Goal: Information Seeking & Learning: Check status

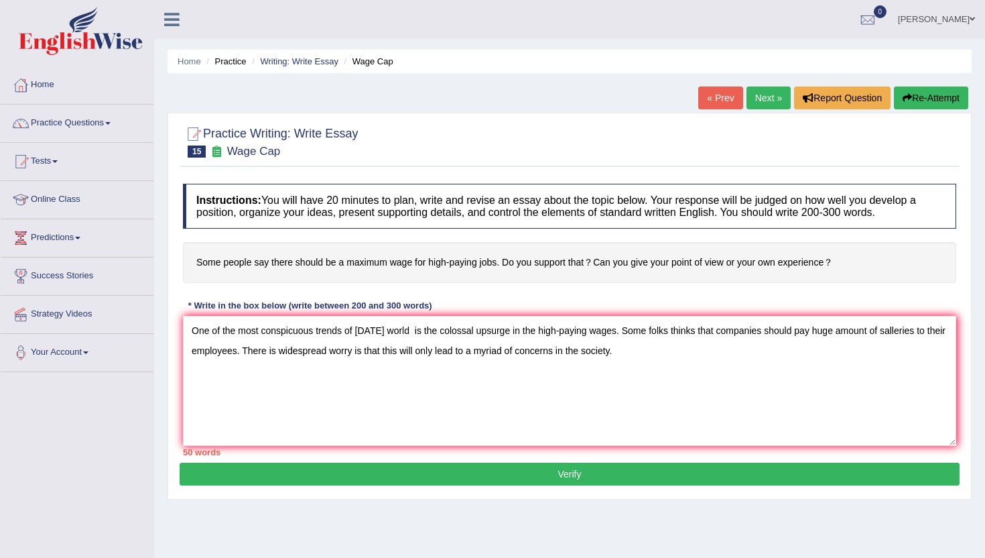
click at [647, 412] on textarea "One of the most conspicuous trends of [DATE] world is the colossal upsurge in t…" at bounding box center [569, 381] width 773 height 130
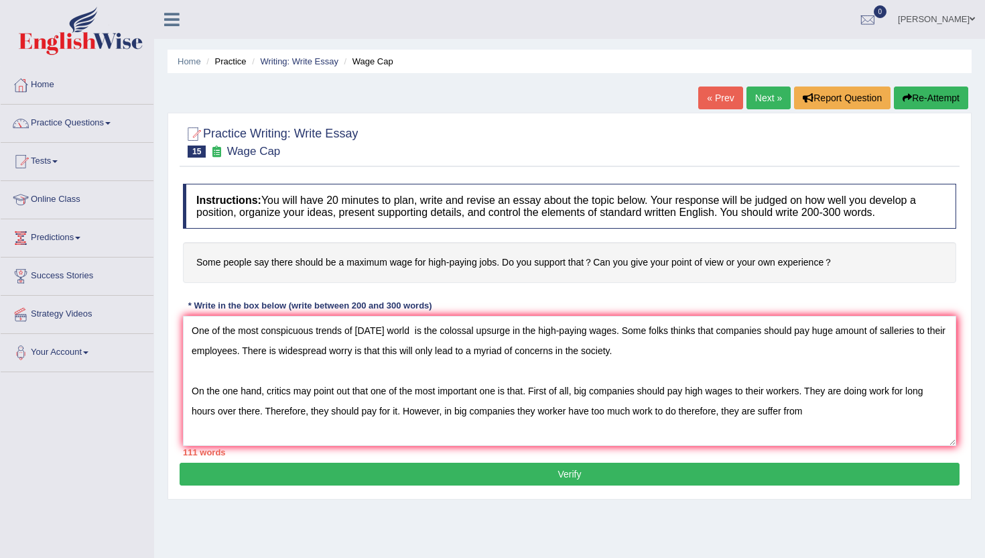
click at [688, 410] on textarea "One of the most conspicuous trends of [DATE] world is the colossal upsurge in t…" at bounding box center [569, 381] width 773 height 130
click at [835, 428] on textarea "One of the most conspicuous trends of today's world is the colossal upsurge in …" at bounding box center [569, 381] width 773 height 130
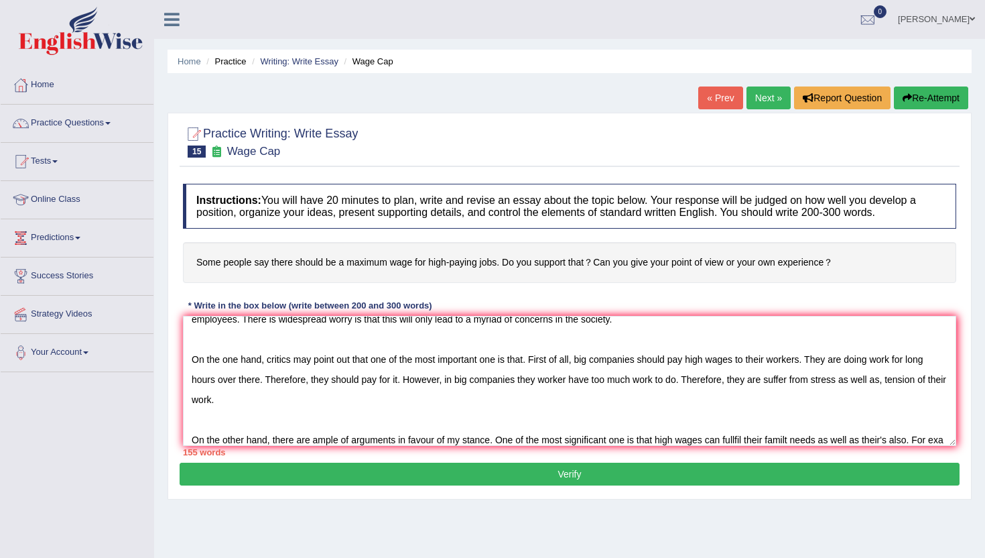
scroll to position [52, 0]
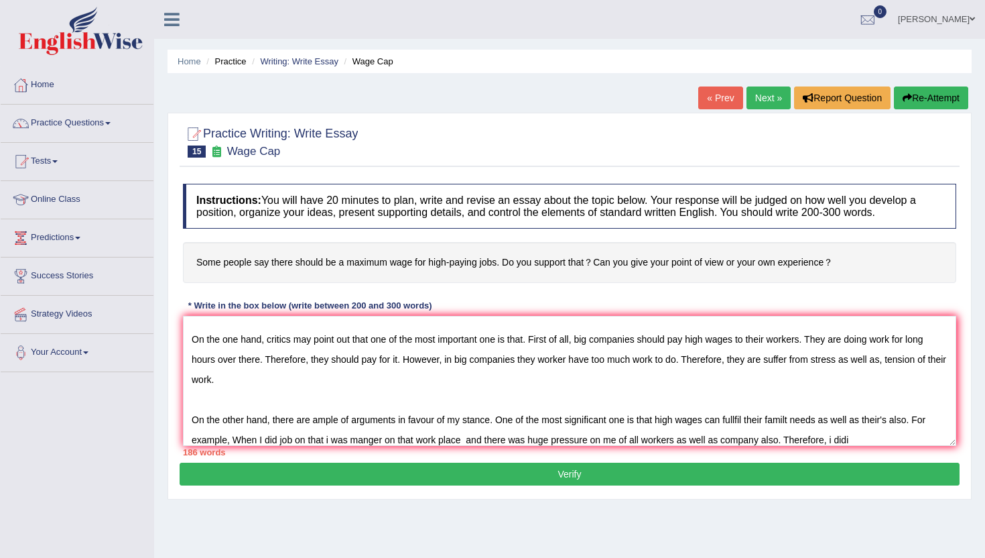
click at [835, 444] on textarea "One of the most conspicuous trends of today's world is the colossal upsurge in …" at bounding box center [569, 381] width 773 height 130
click at [865, 439] on textarea "One of the most conspicuous trends of today's world is the colossal upsurge in …" at bounding box center [569, 381] width 773 height 130
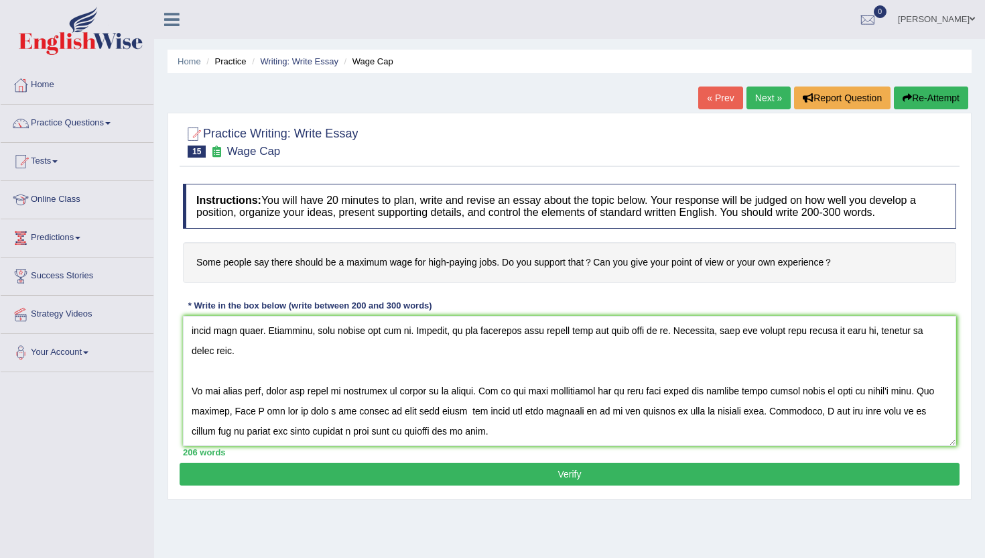
scroll to position [112, 0]
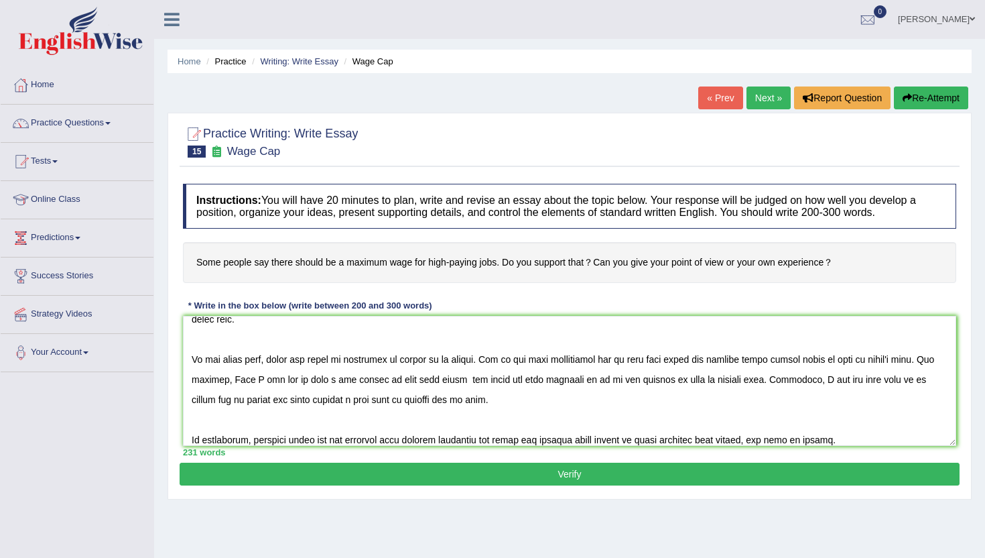
click at [769, 328] on textarea at bounding box center [569, 381] width 773 height 130
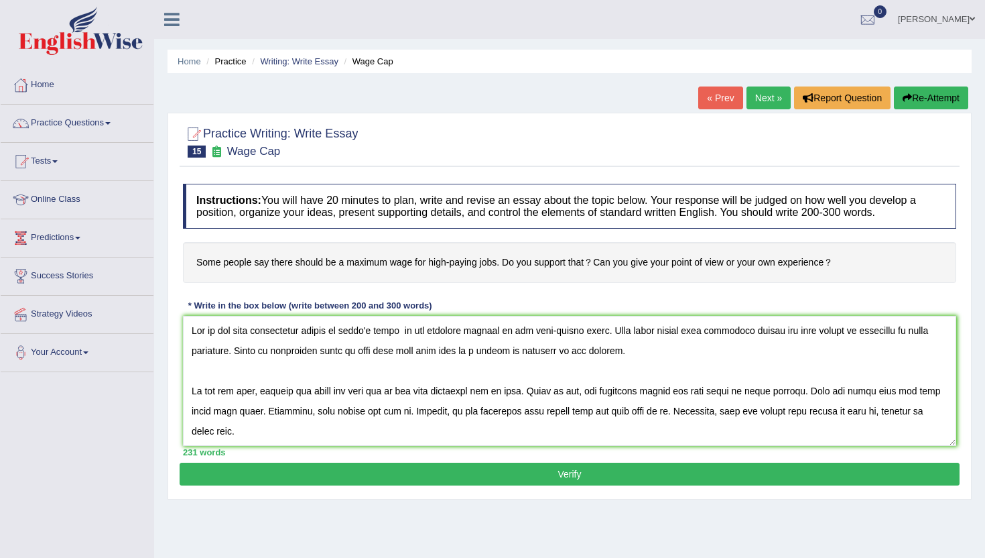
scroll to position [70, 0]
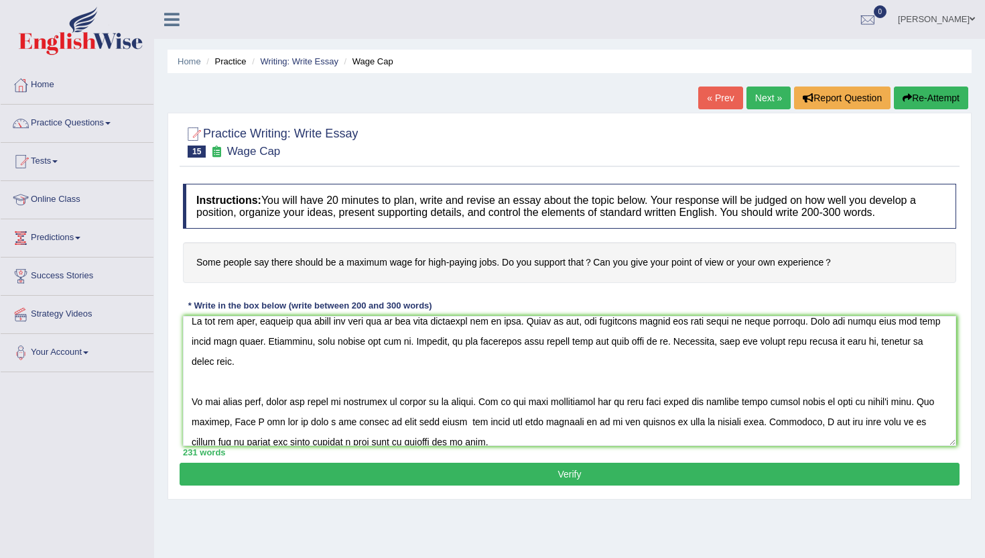
click at [793, 404] on textarea at bounding box center [569, 381] width 773 height 130
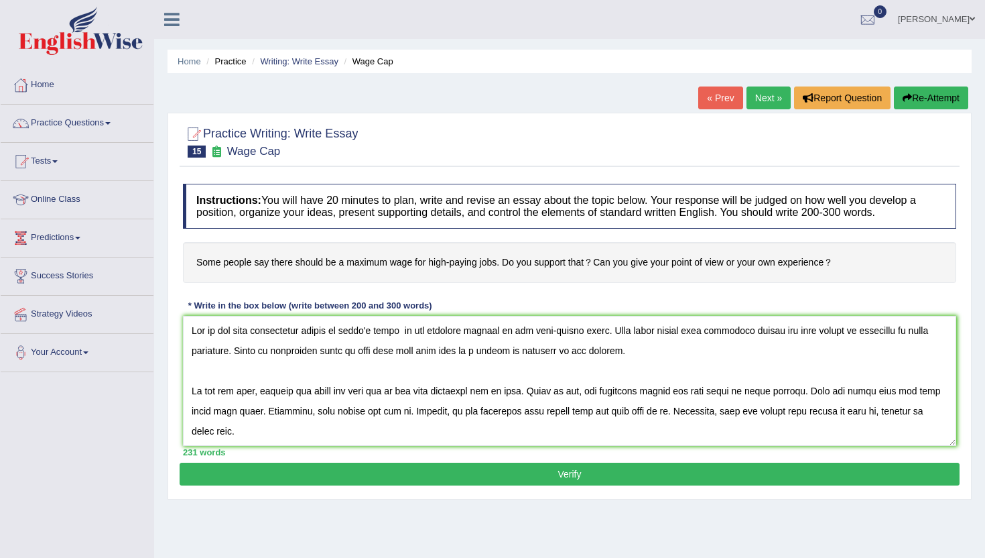
click at [655, 361] on textarea at bounding box center [569, 381] width 773 height 130
click at [647, 349] on textarea at bounding box center [569, 381] width 773 height 130
click at [406, 395] on textarea at bounding box center [569, 381] width 773 height 130
click at [534, 413] on textarea at bounding box center [569, 381] width 773 height 130
click at [537, 412] on textarea at bounding box center [569, 381] width 773 height 130
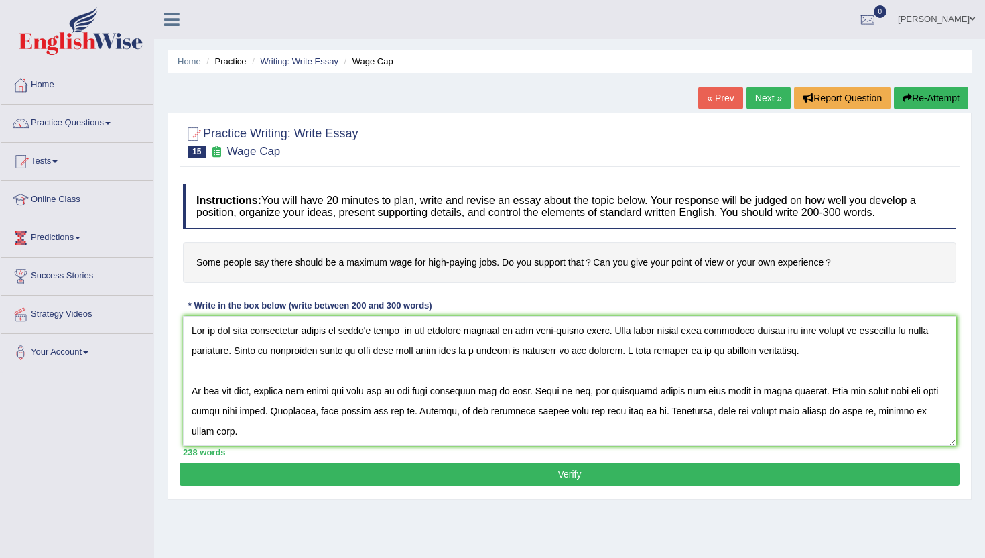
click at [547, 414] on textarea at bounding box center [569, 381] width 773 height 130
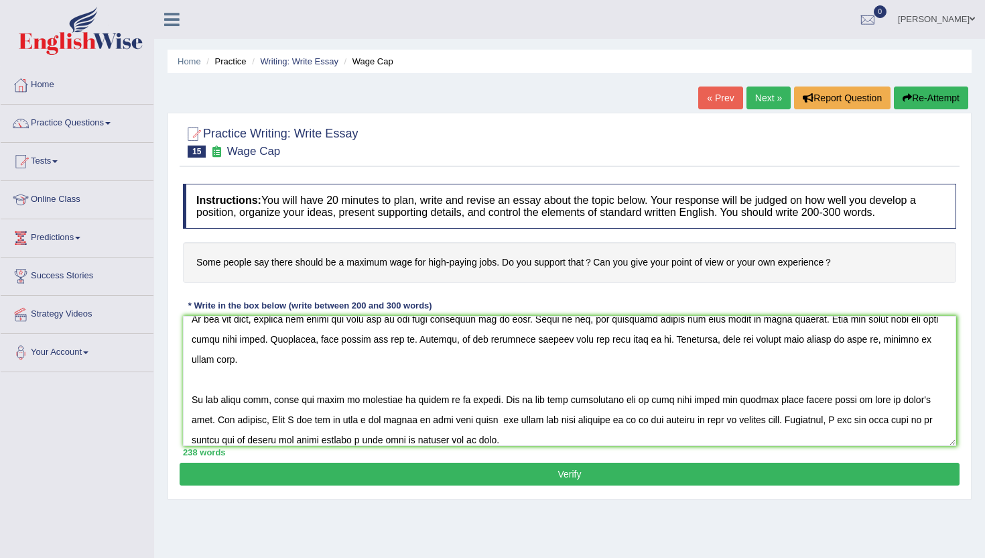
scroll to position [121, 0]
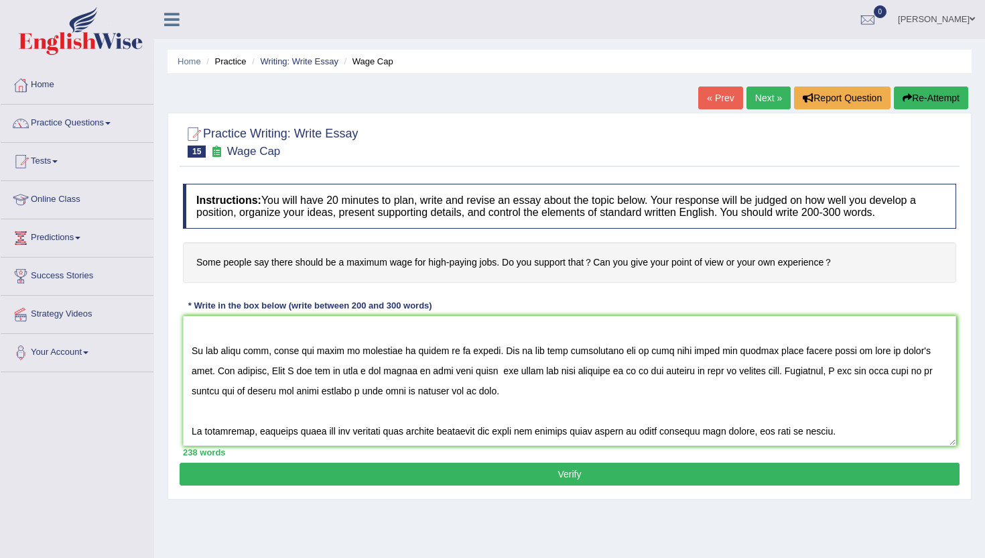
click at [744, 354] on textarea at bounding box center [569, 381] width 773 height 130
click at [748, 355] on textarea at bounding box center [569, 381] width 773 height 130
click at [745, 356] on textarea at bounding box center [569, 381] width 773 height 130
click at [794, 351] on textarea at bounding box center [569, 381] width 773 height 130
click at [327, 379] on textarea at bounding box center [569, 381] width 773 height 130
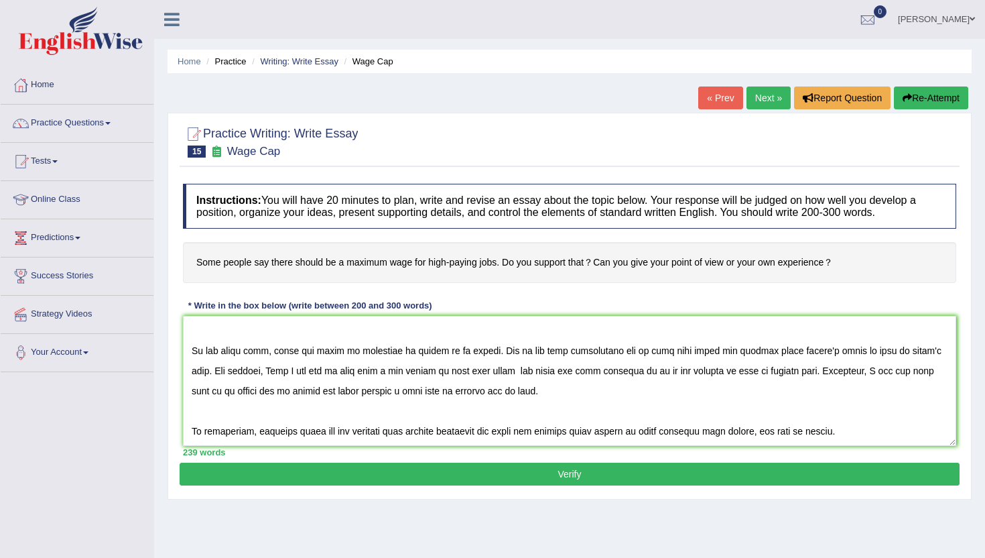
click at [352, 379] on textarea at bounding box center [569, 381] width 773 height 130
click at [464, 373] on textarea at bounding box center [569, 381] width 773 height 130
click at [938, 375] on textarea at bounding box center [569, 381] width 773 height 130
click at [380, 394] on textarea at bounding box center [569, 381] width 773 height 130
click at [381, 394] on textarea at bounding box center [569, 381] width 773 height 130
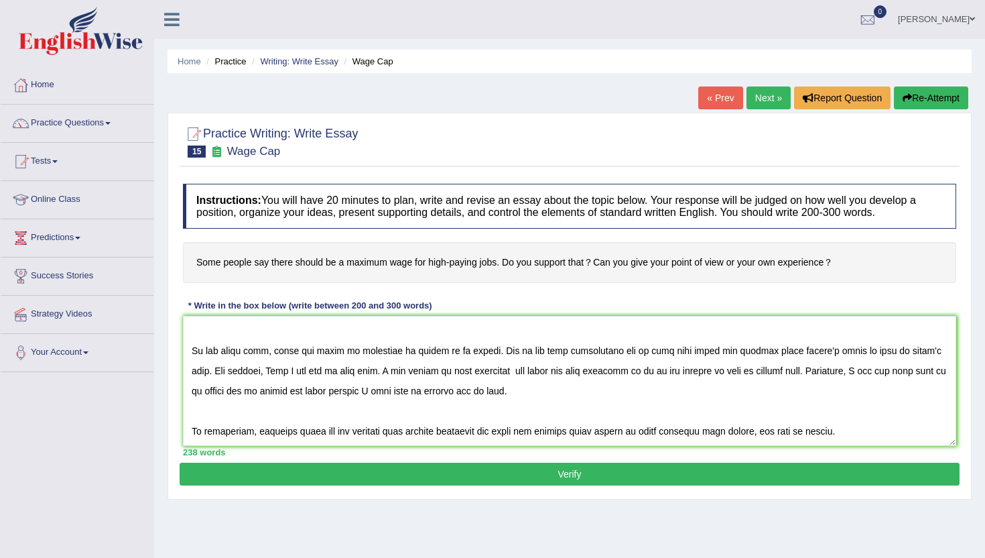
click at [688, 435] on textarea at bounding box center [569, 381] width 773 height 130
type textarea "One of the most conspicuous trends of today's world is the colossal upsurge in …"
click at [678, 470] on button "Verify" at bounding box center [570, 473] width 780 height 23
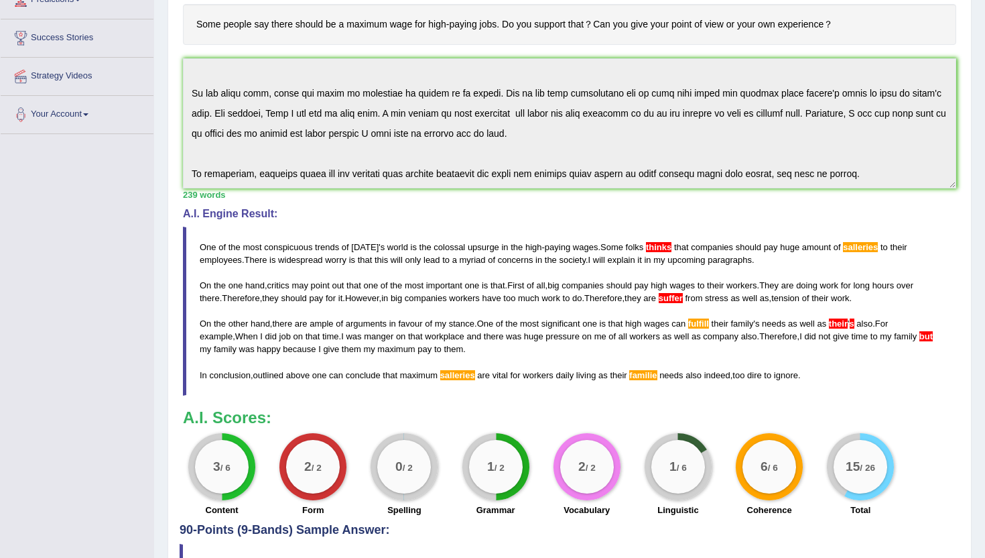
scroll to position [241, 0]
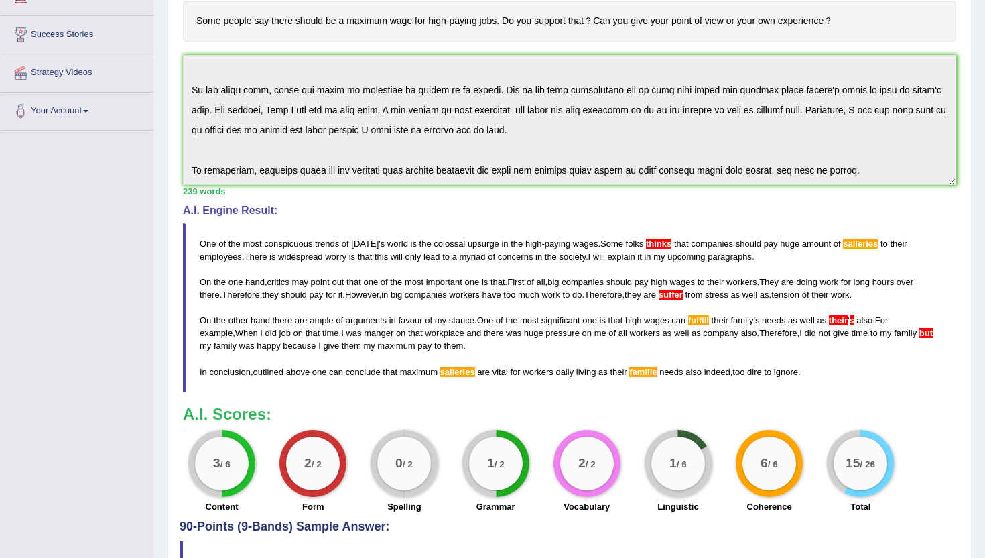
click at [718, 194] on div "239 words" at bounding box center [569, 191] width 773 height 13
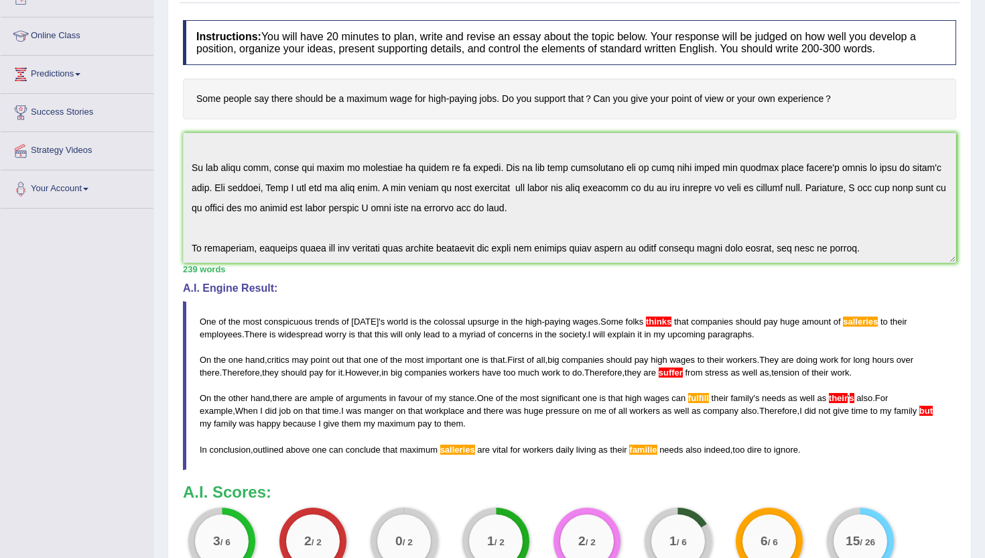
scroll to position [161, 0]
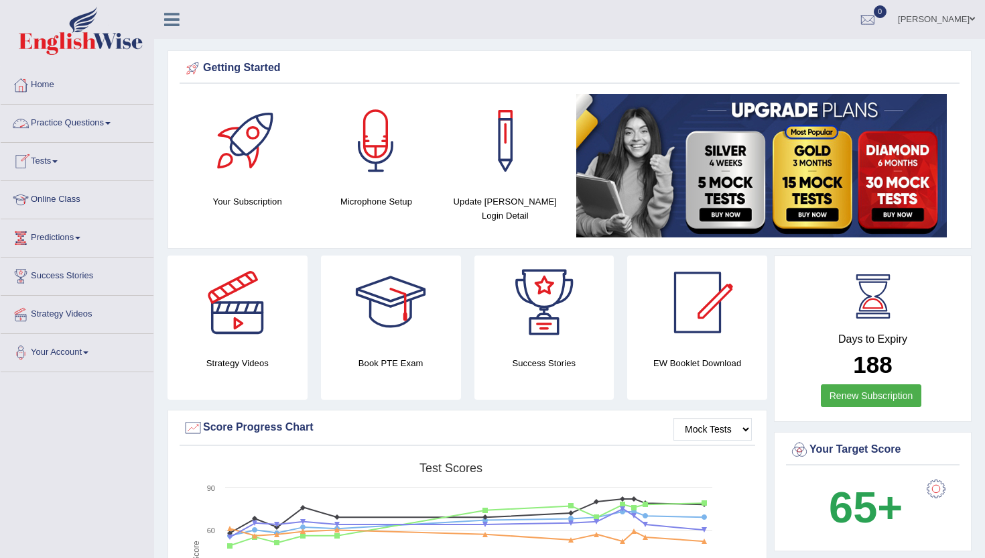
click at [44, 157] on link "Tests" at bounding box center [77, 160] width 153 height 34
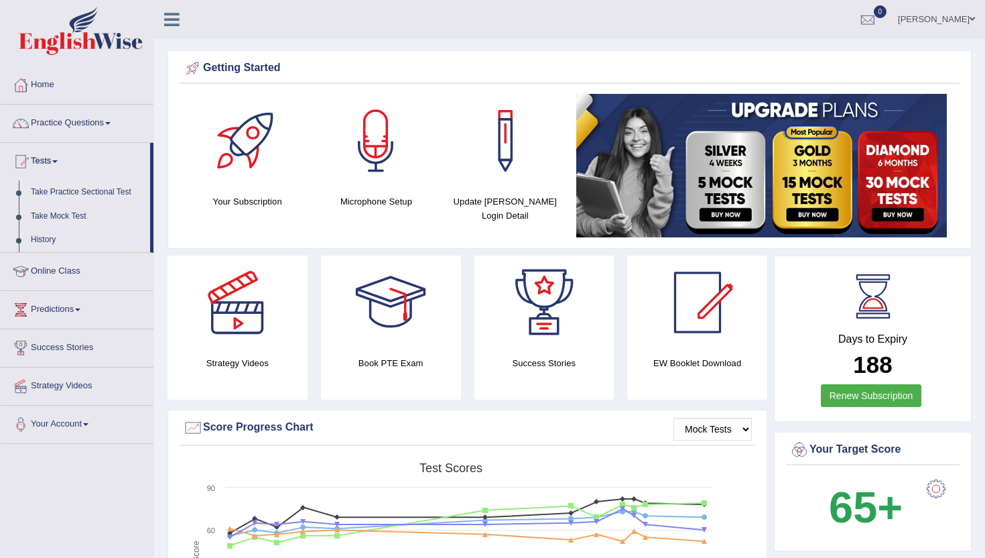
click at [60, 189] on link "Take Practice Sectional Test" at bounding box center [87, 192] width 125 height 24
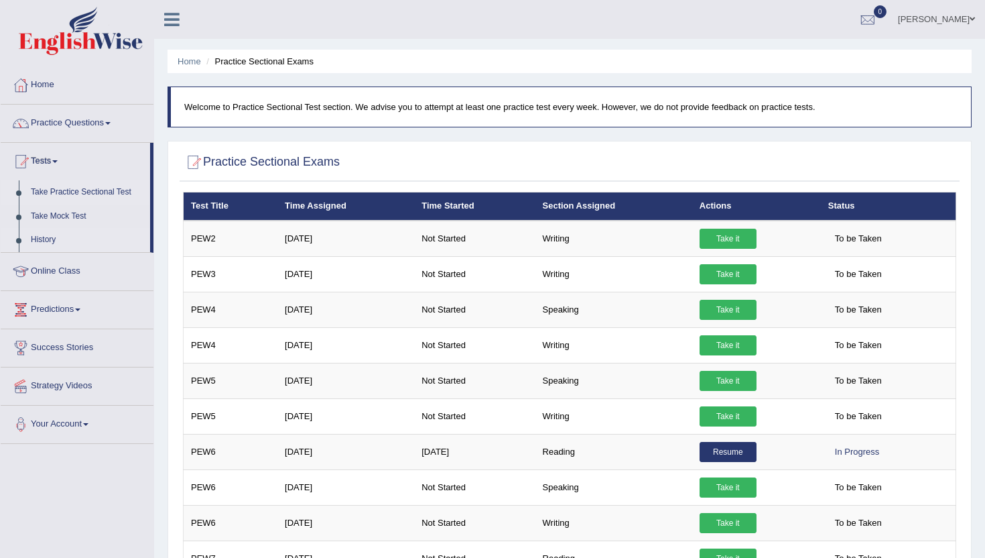
click at [48, 241] on link "History" at bounding box center [87, 240] width 125 height 24
click at [38, 239] on link "History" at bounding box center [87, 240] width 125 height 24
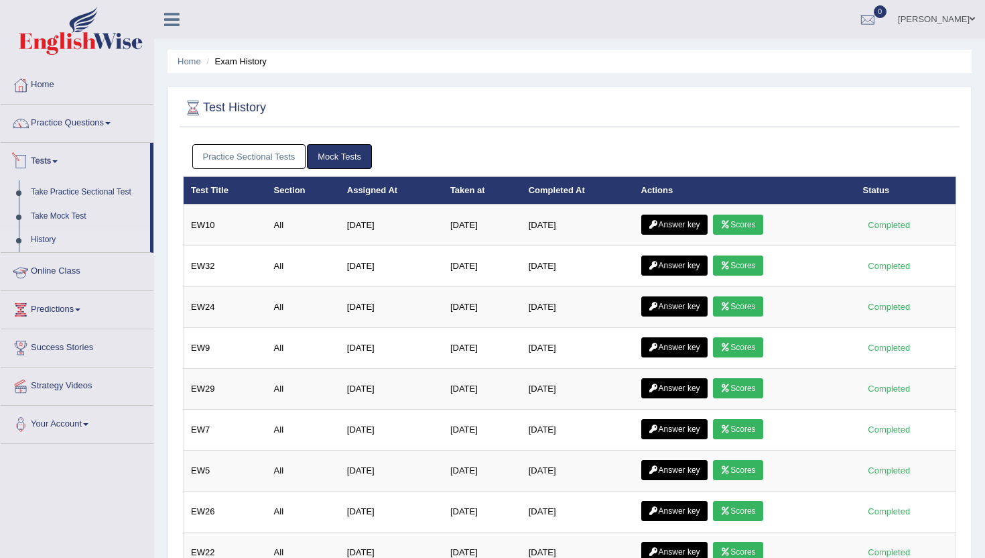
click at [210, 149] on link "Practice Sectional Tests" at bounding box center [249, 156] width 114 height 25
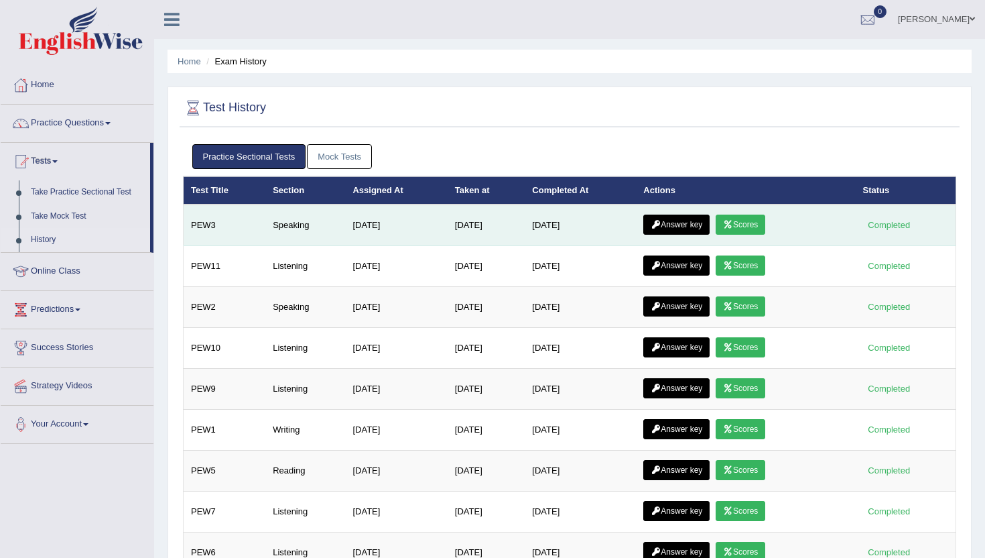
click at [692, 227] on link "Answer key" at bounding box center [676, 224] width 66 height 20
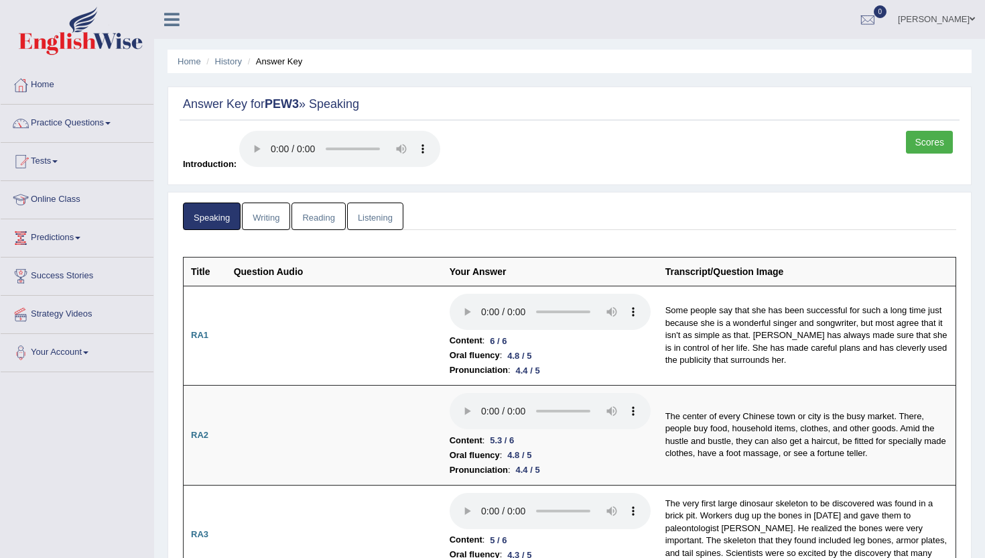
click at [922, 141] on link "Scores" at bounding box center [929, 142] width 47 height 23
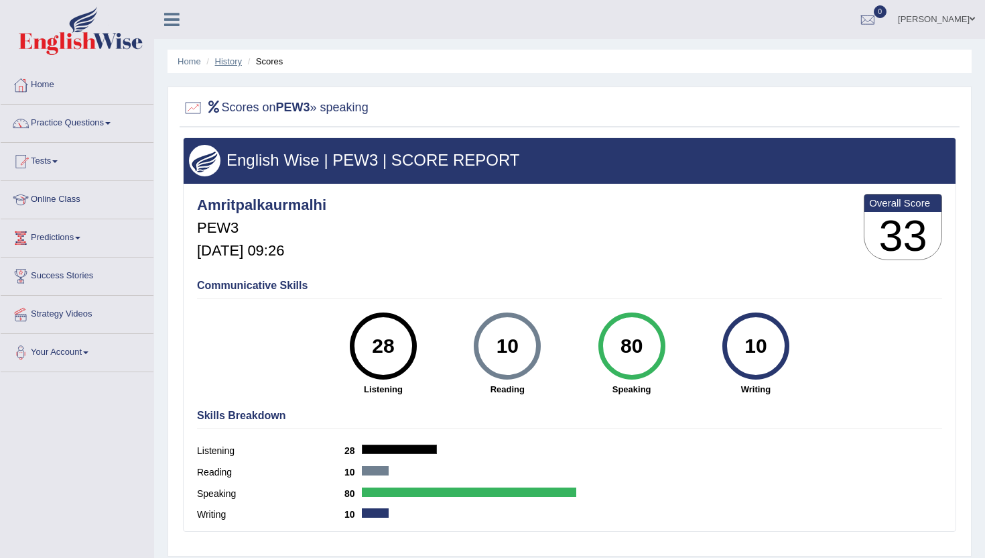
click at [224, 62] on link "History" at bounding box center [228, 61] width 27 height 10
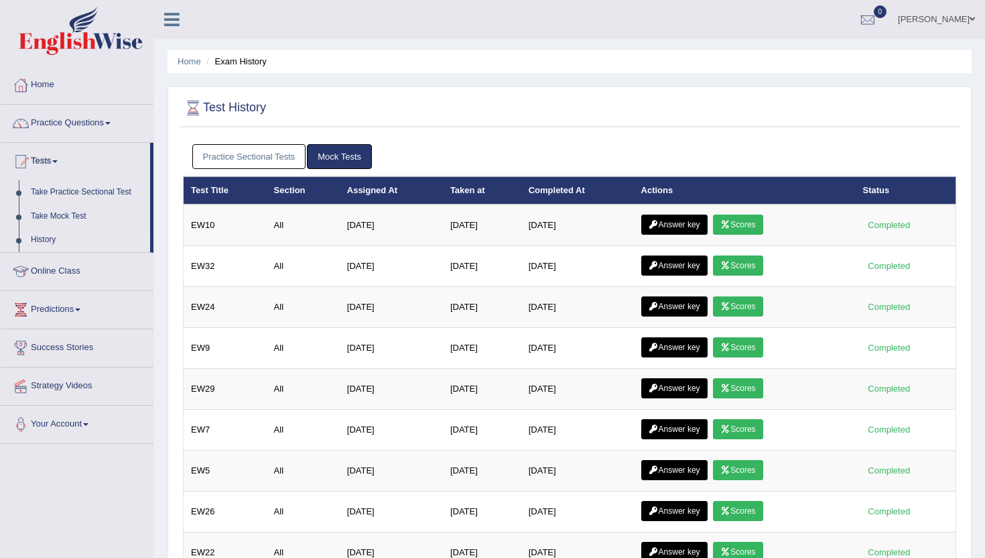
click at [222, 160] on link "Practice Sectional Tests" at bounding box center [249, 156] width 114 height 25
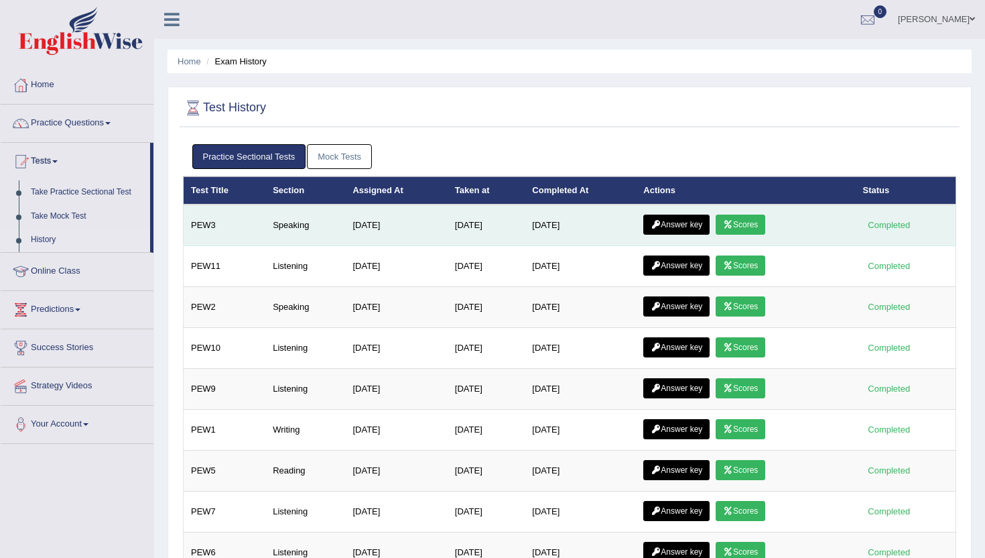
click at [689, 223] on link "Answer key" at bounding box center [676, 224] width 66 height 20
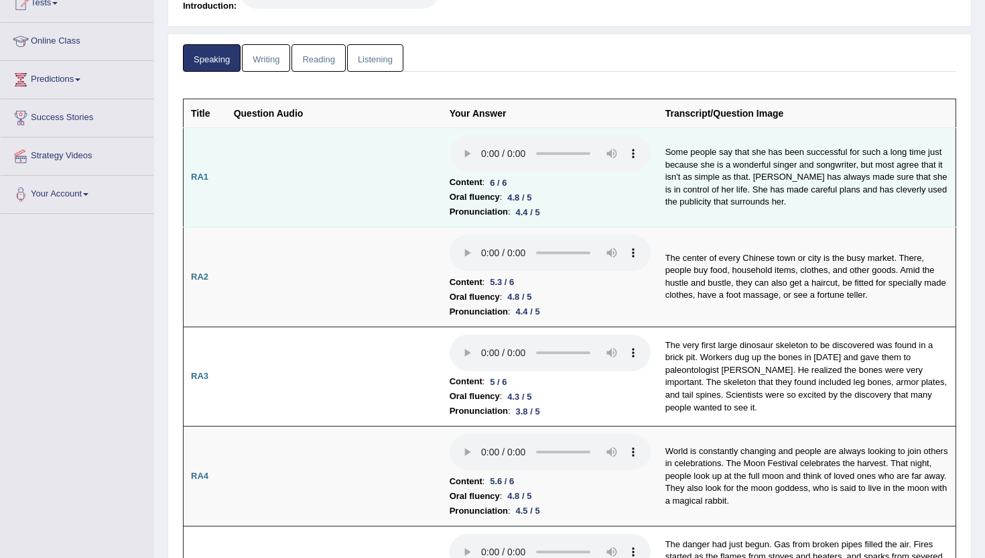
scroll to position [161, 0]
